Goal: Task Accomplishment & Management: Manage account settings

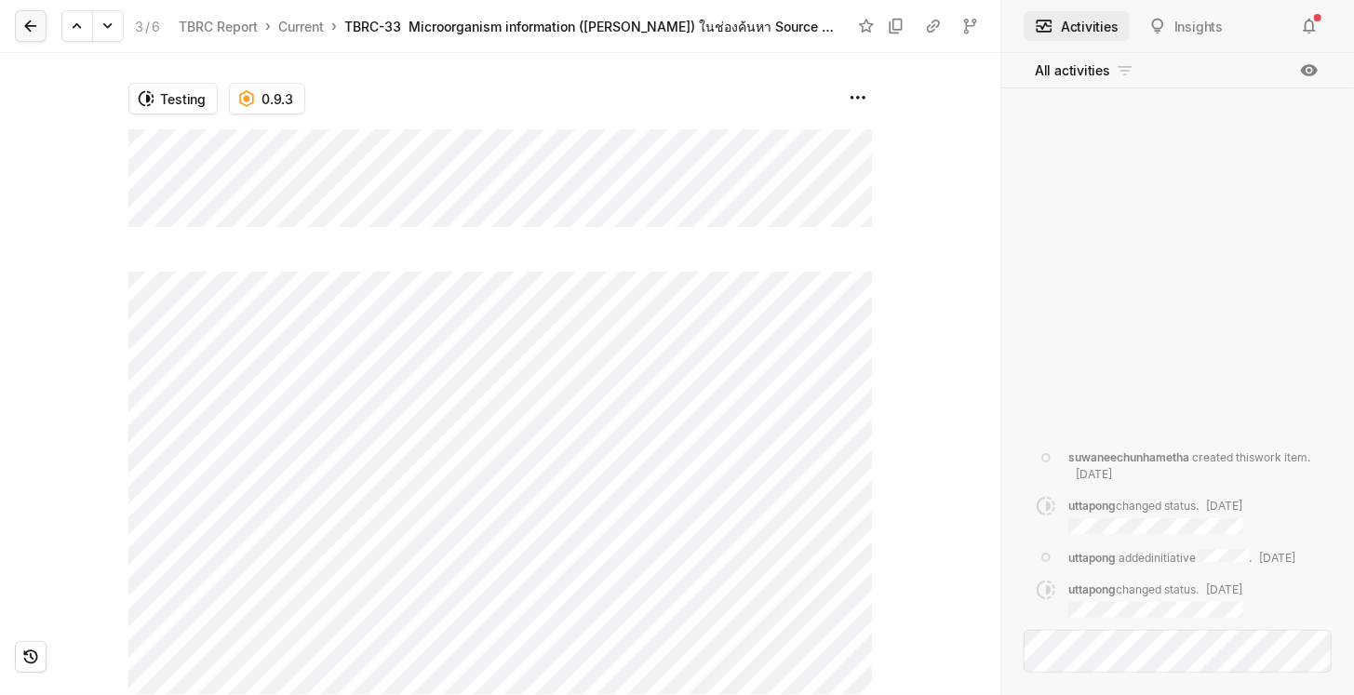
click at [43, 25] on button at bounding box center [31, 26] width 32 height 32
click at [848, 100] on html "rework Search / Updates 18 g then u My work = Feedback g then f My spaces TBRC …" at bounding box center [677, 347] width 1354 height 695
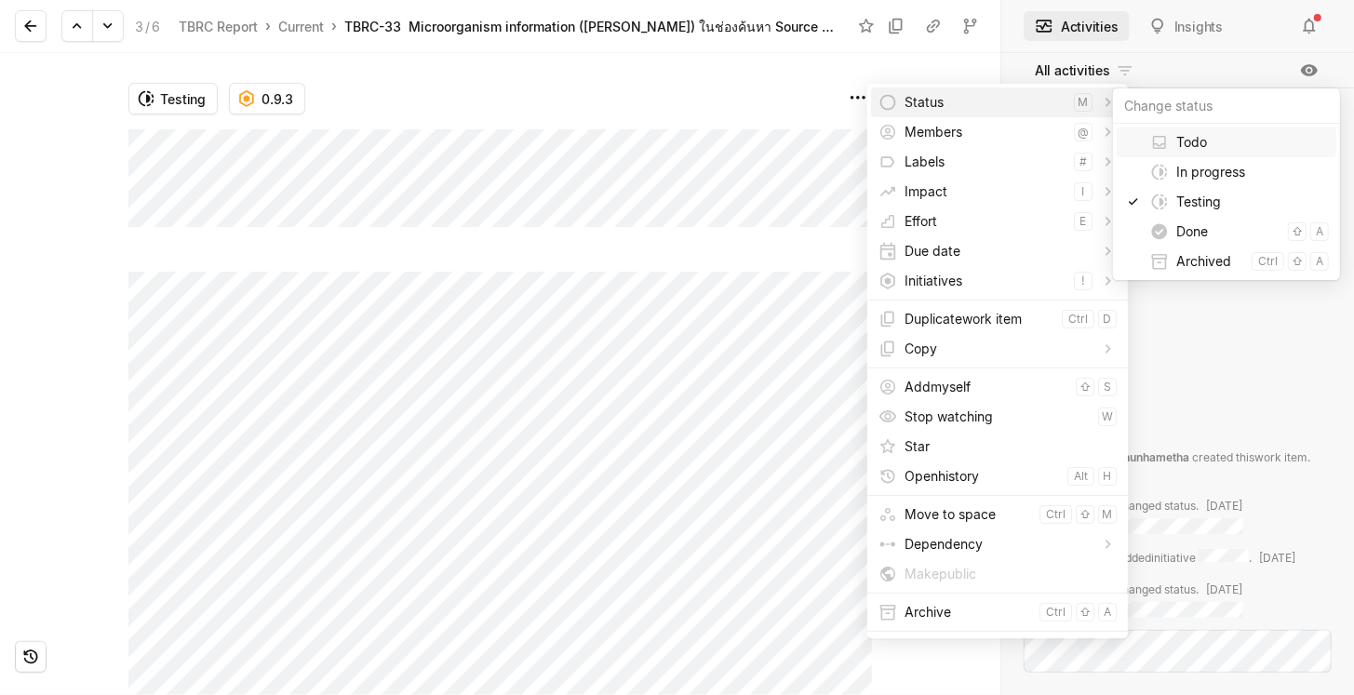
click at [948, 106] on span "Status" at bounding box center [985, 102] width 162 height 30
click at [1238, 231] on span "Done" at bounding box center [1228, 232] width 104 height 30
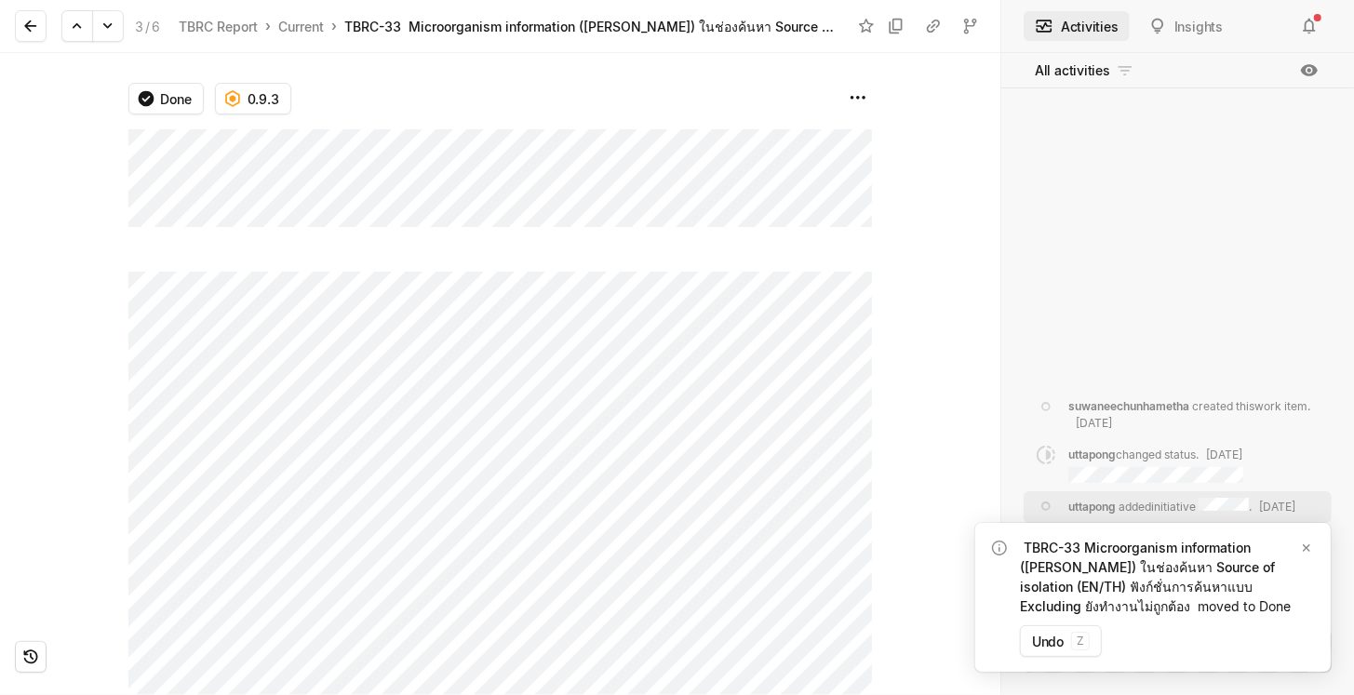
click at [888, 398] on div at bounding box center [937, 374] width 128 height 642
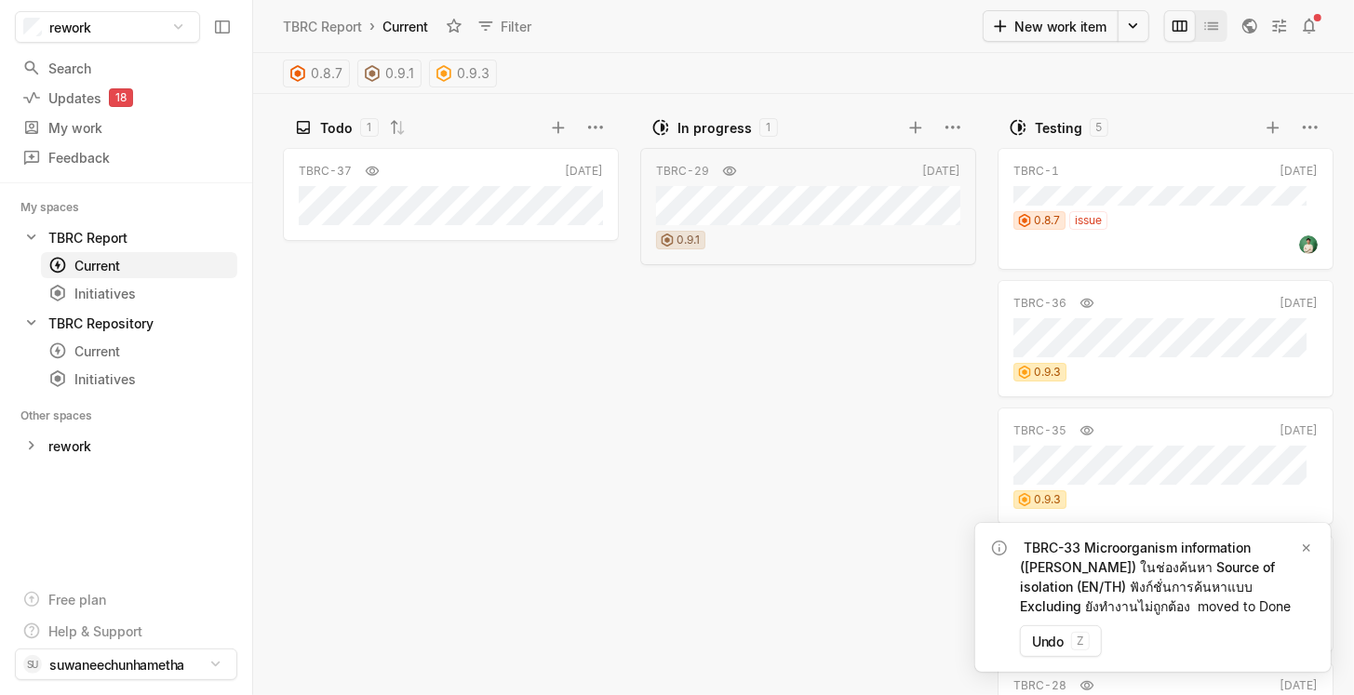
click at [783, 373] on div "TBRC-29 [DATE] 0.9.1" at bounding box center [812, 418] width 344 height 553
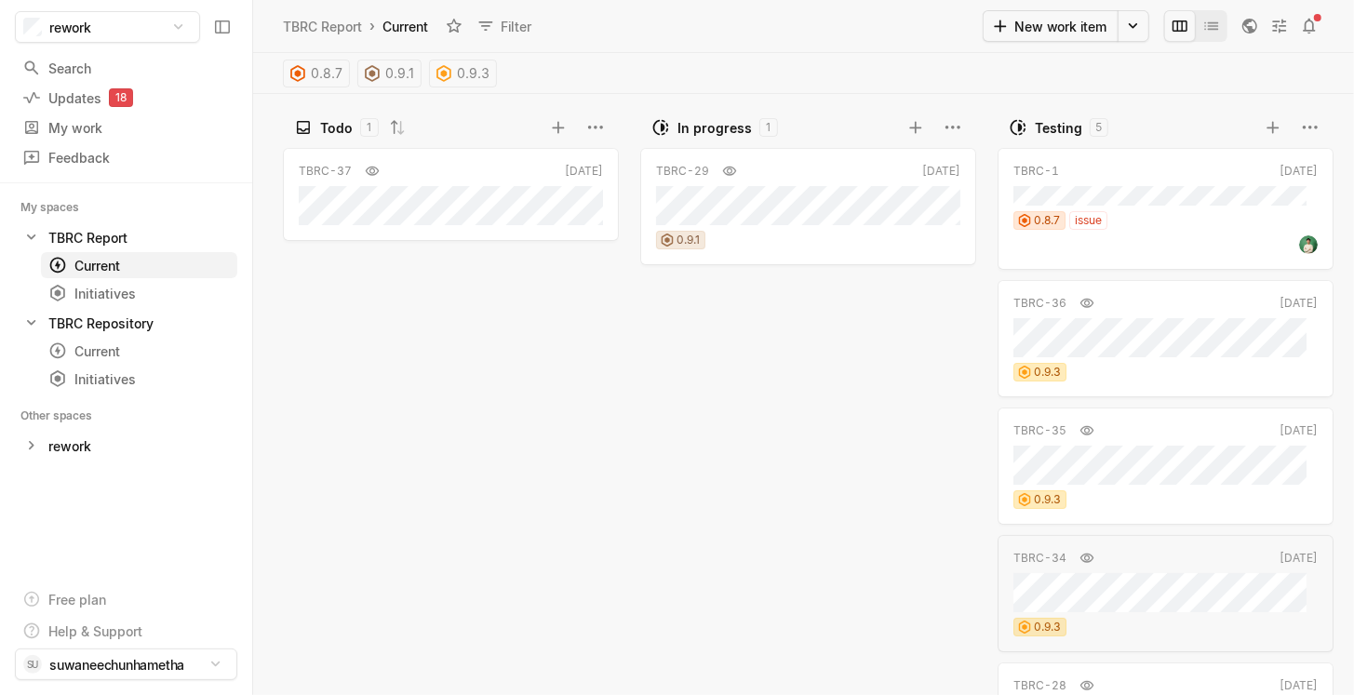
click at [834, 527] on div "TBRC-29 [DATE] 0.9.1" at bounding box center [812, 418] width 344 height 553
